Goal: Find contact information: Find contact information

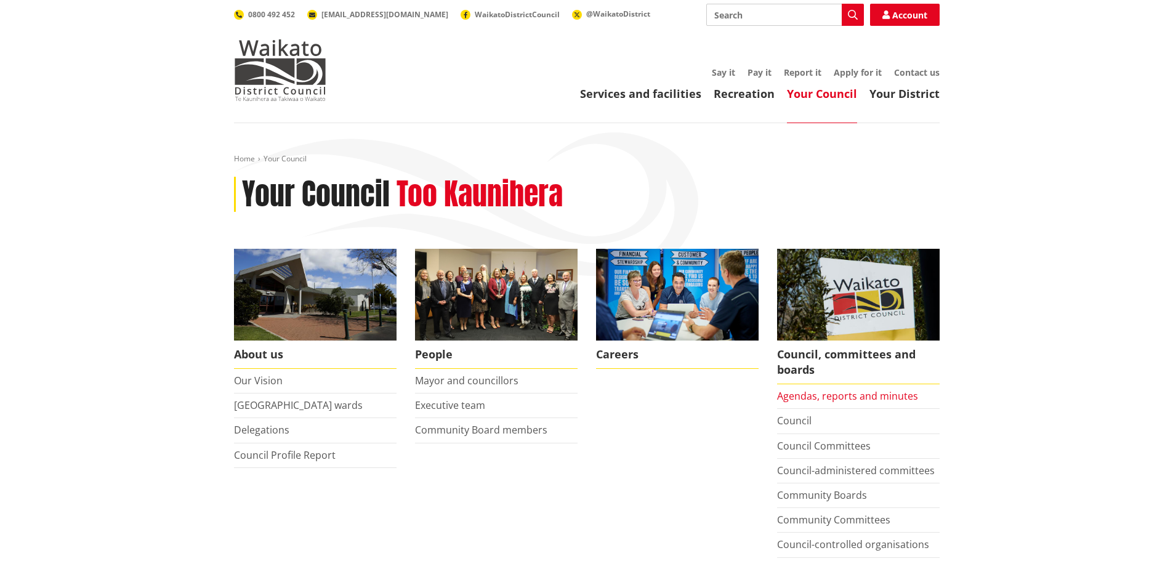
click at [850, 398] on link "Agendas, reports and minutes" at bounding box center [847, 396] width 141 height 14
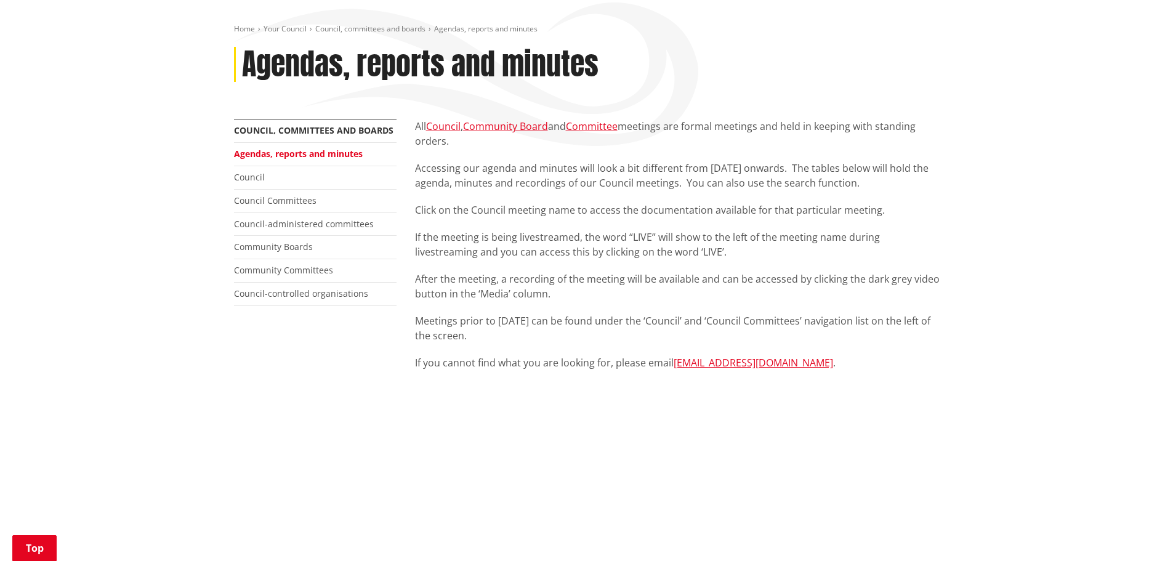
scroll to position [246, 0]
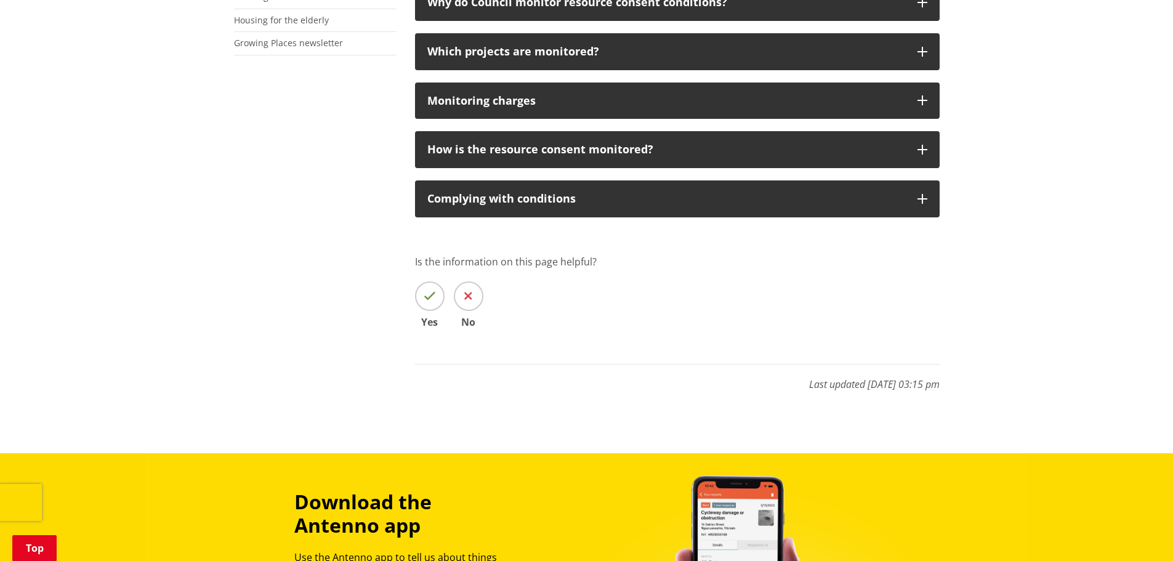
scroll to position [616, 0]
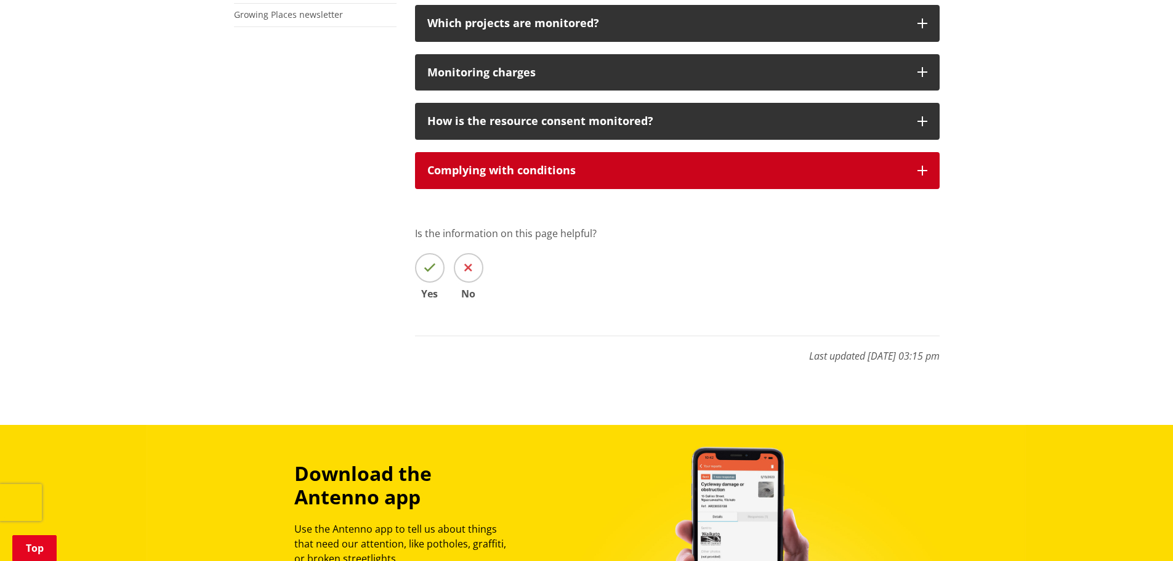
click at [769, 167] on div "Complying with conditions" at bounding box center [666, 170] width 478 height 12
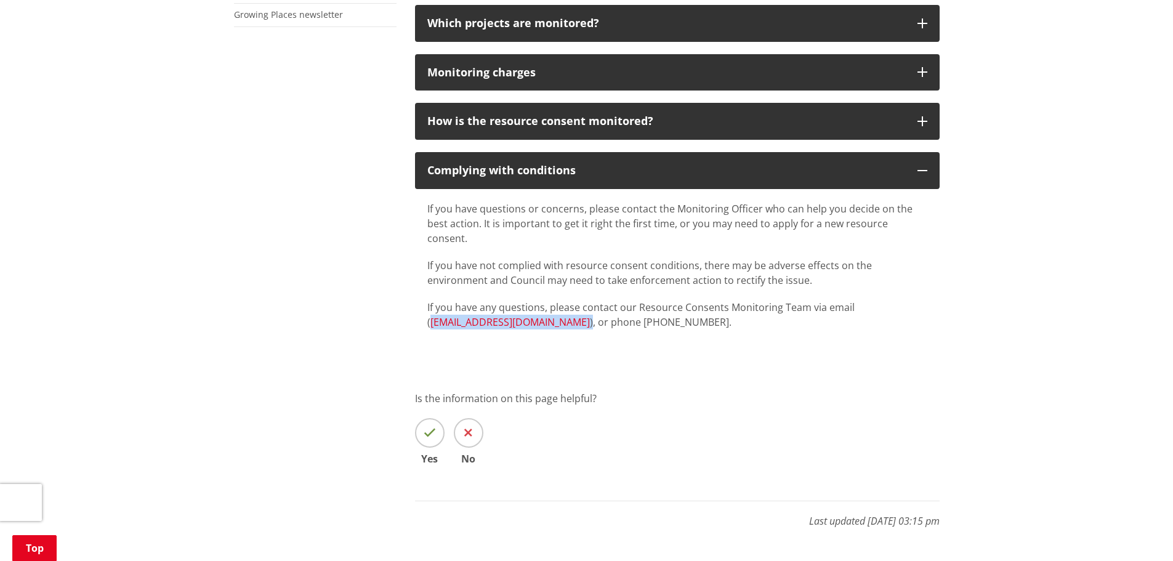
drag, startPoint x: 553, startPoint y: 318, endPoint x: 430, endPoint y: 308, distance: 124.1
click at [430, 308] on div "If you have questions or concerns, please contact the Monitoring Officer who ca…" at bounding box center [677, 271] width 524 height 165
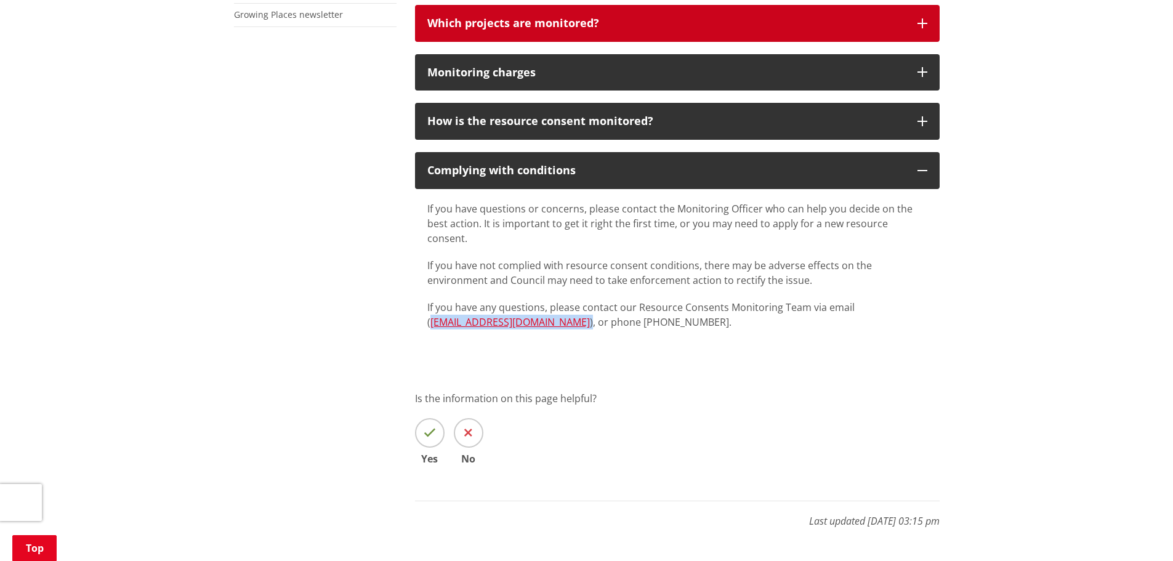
copy p "monitoring@waidc.govt.nz )"
